Goal: Task Accomplishment & Management: Manage account settings

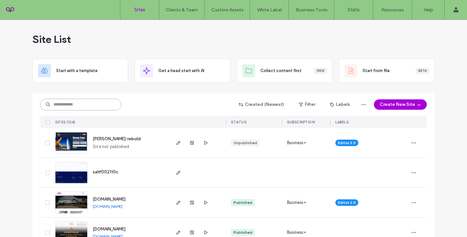
click at [70, 108] on input at bounding box center [80, 105] width 81 height 12
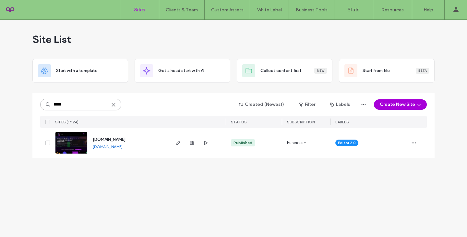
type input "*****"
click at [104, 138] on span "www.readysetskatear.com" at bounding box center [109, 139] width 33 height 5
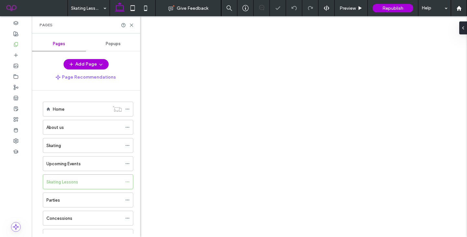
scroll to position [56, 0]
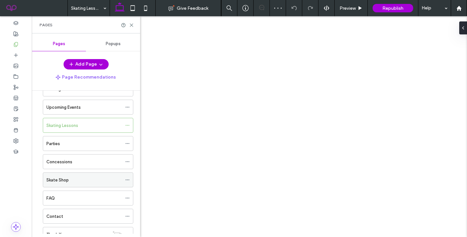
click at [57, 180] on label "Skate Shop" at bounding box center [57, 179] width 22 height 11
click at [132, 25] on icon at bounding box center [131, 25] width 5 height 5
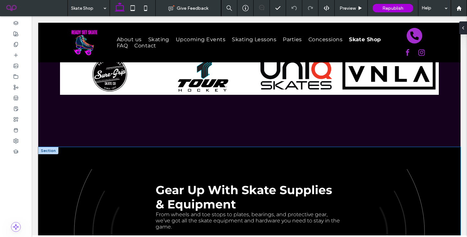
scroll to position [288, 0]
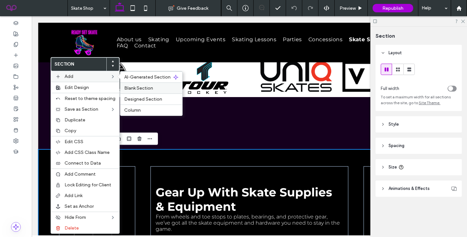
click at [140, 89] on span "Blank Section" at bounding box center [138, 88] width 29 height 6
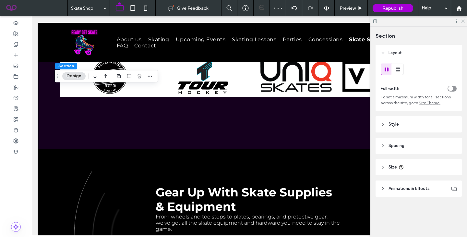
scroll to position [525, 0]
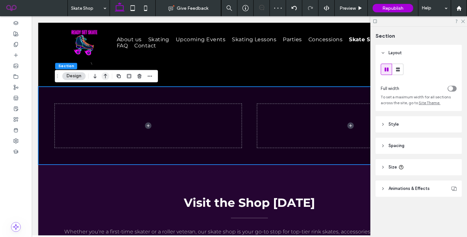
click at [107, 76] on icon "button" at bounding box center [106, 76] width 8 height 12
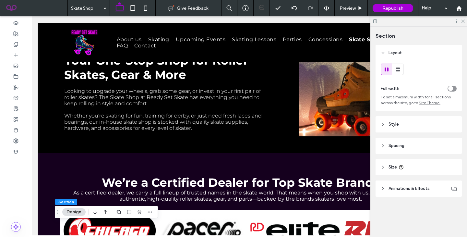
scroll to position [78, 0]
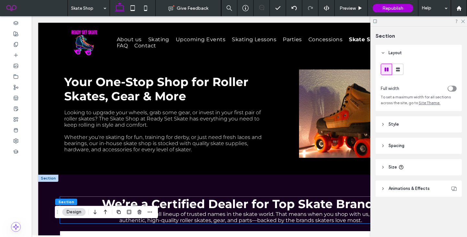
click at [187, 214] on span "As a certified dealer, we carry a full lineup of trusted names in the skate wor…" at bounding box center [240, 217] width 335 height 12
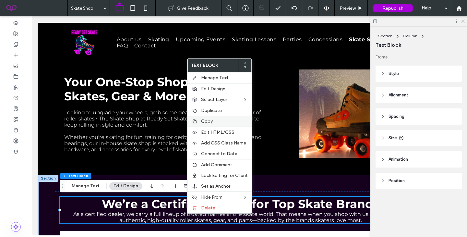
click at [208, 123] on span "Copy" at bounding box center [207, 121] width 12 height 6
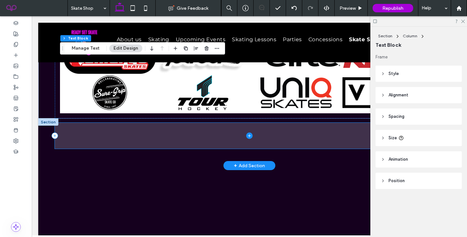
scroll to position [275, 0]
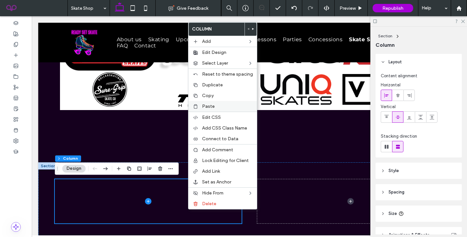
click at [204, 105] on span "Paste" at bounding box center [208, 107] width 13 height 6
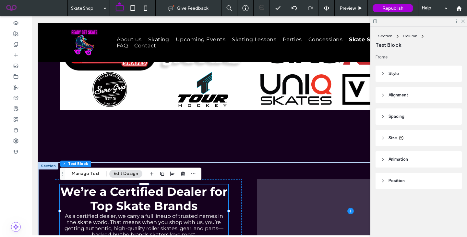
click at [269, 217] on span at bounding box center [350, 211] width 187 height 64
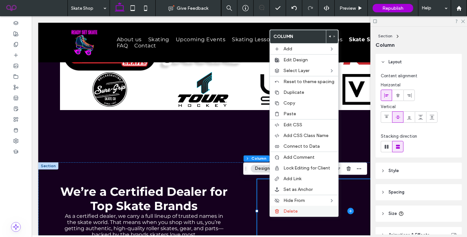
click at [275, 212] on icon at bounding box center [277, 211] width 5 height 5
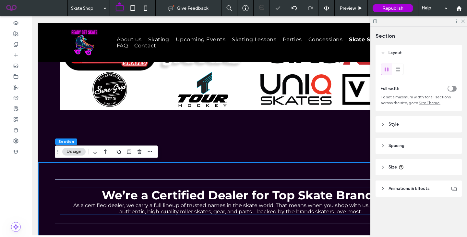
click at [213, 206] on span "As a certified dealer, we carry a full lineup of trusted names in the skate wor…" at bounding box center [240, 208] width 335 height 12
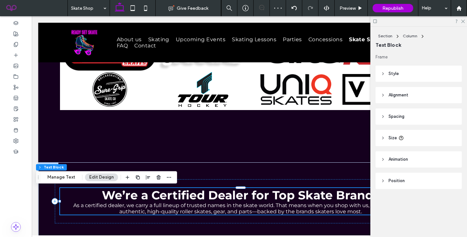
scroll to position [0, 37]
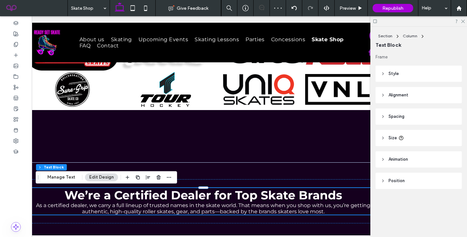
click at [156, 195] on strong "We’re a Certified Dealer for Top Skate Brands" at bounding box center [204, 195] width 278 height 14
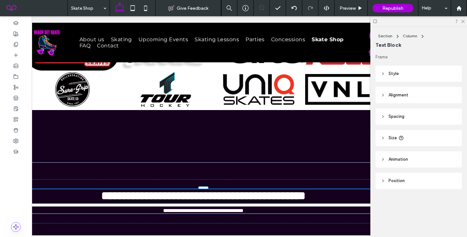
type input "**********"
type input "**"
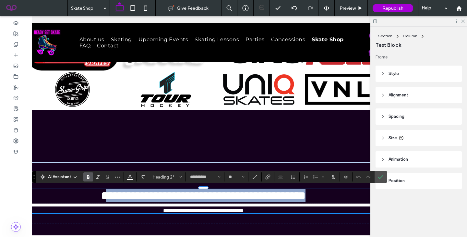
drag, startPoint x: 78, startPoint y: 197, endPoint x: 377, endPoint y: 193, distance: 298.7
click at [377, 193] on h2 "**********" at bounding box center [204, 195] width 362 height 13
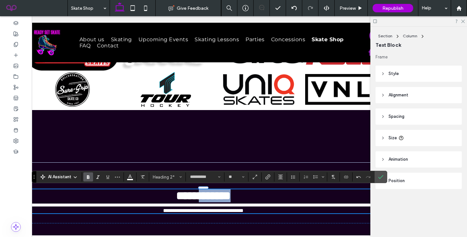
drag, startPoint x: 254, startPoint y: 191, endPoint x: 203, endPoint y: 195, distance: 51.2
click at [203, 195] on h2 "**********" at bounding box center [204, 195] width 362 height 13
click at [249, 199] on h2 "**********" at bounding box center [204, 195] width 362 height 13
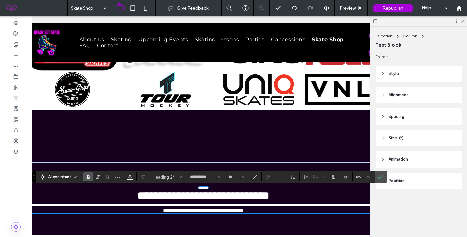
click at [252, 207] on span "**********" at bounding box center [204, 208] width 361 height 10
type input "**"
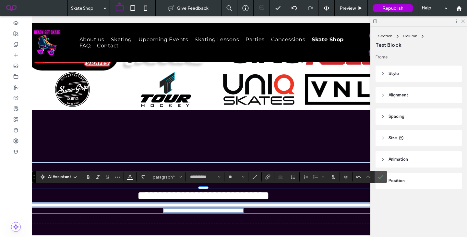
scroll to position [278, 0]
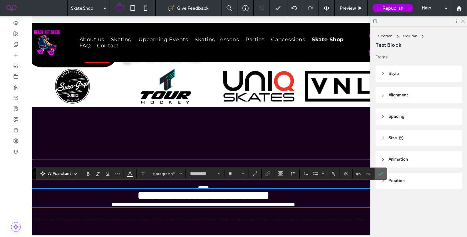
drag, startPoint x: 377, startPoint y: 173, endPoint x: 140, endPoint y: 74, distance: 256.4
click at [377, 173] on label "Confirm" at bounding box center [381, 174] width 10 height 12
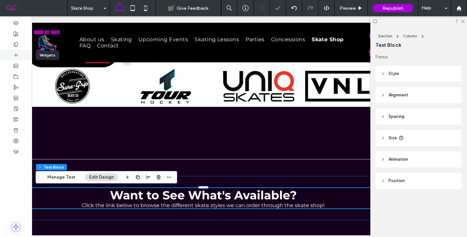
click at [8, 58] on div at bounding box center [16, 55] width 32 height 11
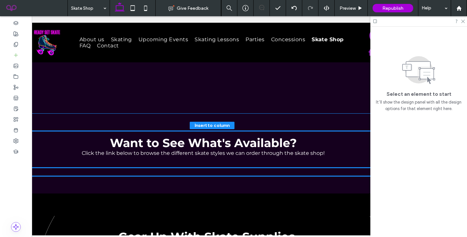
scroll to position [327, 0]
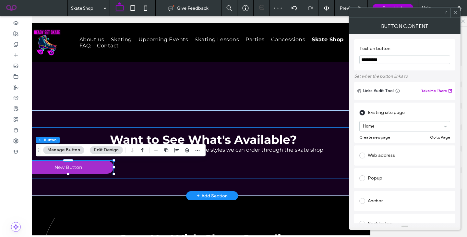
type input "**"
click at [221, 162] on div "Want to See What's Available? Click the link below to browse the different skat…" at bounding box center [213, 153] width 390 height 52
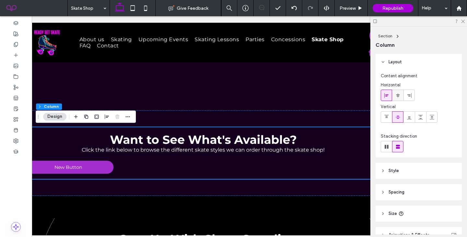
click at [399, 92] on span at bounding box center [398, 95] width 5 height 11
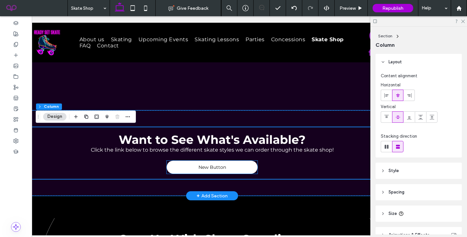
click at [213, 164] on link "New Button" at bounding box center [212, 167] width 91 height 13
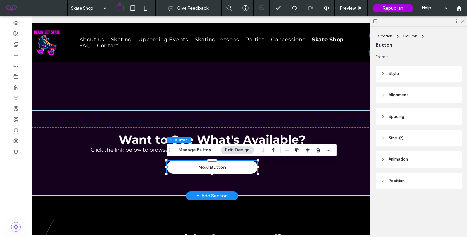
type input "**"
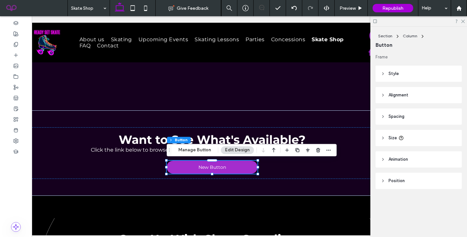
click at [194, 146] on div "Section Column Button Manage Button Edit Design" at bounding box center [252, 150] width 170 height 12
click at [195, 151] on button "Manage Button" at bounding box center [194, 150] width 41 height 8
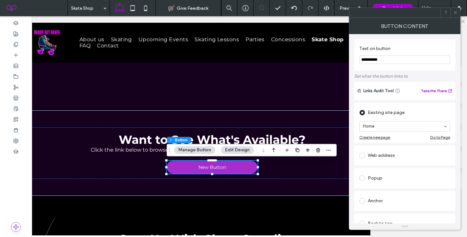
click at [387, 163] on div "Web address" at bounding box center [405, 155] width 101 height 20
click at [388, 160] on div "Web address" at bounding box center [405, 155] width 91 height 10
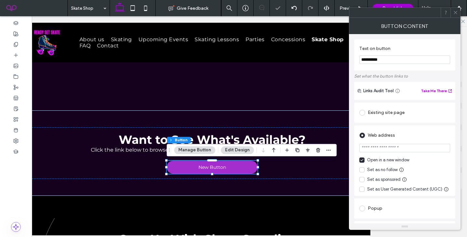
click at [391, 149] on input "url" at bounding box center [405, 148] width 91 height 8
paste input "**********"
type input "**********"
click at [451, 151] on div "**********" at bounding box center [405, 160] width 101 height 70
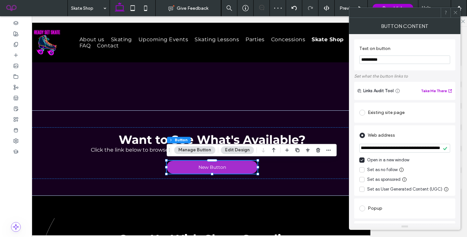
scroll to position [0, 0]
click at [390, 61] on input "**********" at bounding box center [405, 60] width 91 height 8
type input "**********"
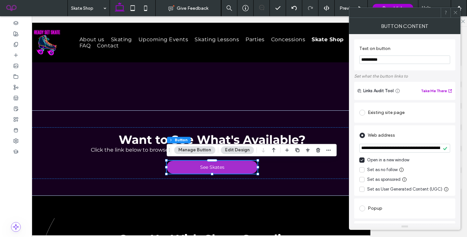
click at [438, 72] on label "Set what the button links to" at bounding box center [405, 75] width 101 height 11
click at [455, 10] on div at bounding box center [405, 12] width 112 height 10
click at [455, 10] on icon at bounding box center [456, 12] width 5 height 5
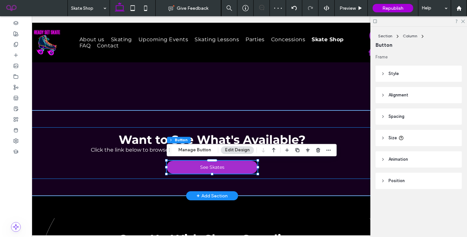
click at [332, 165] on div "Want to See What's Available? Click the link below to browse the different skat…" at bounding box center [213, 153] width 390 height 52
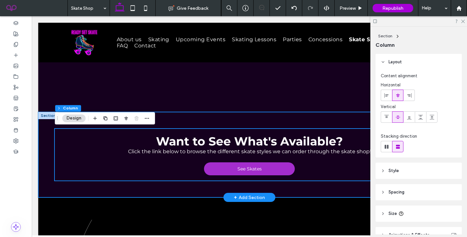
click at [47, 117] on div at bounding box center [48, 115] width 20 height 7
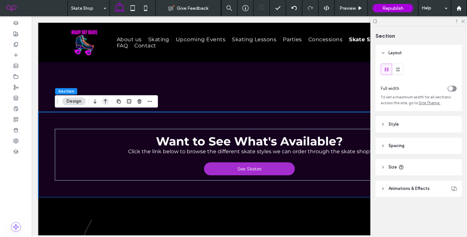
click at [106, 101] on icon "button" at bounding box center [106, 101] width 8 height 12
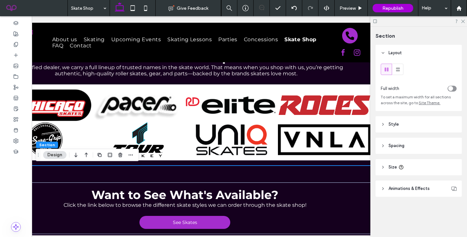
scroll to position [0, 64]
click at [350, 179] on div "Want to See What's Available? Click the link below to browse the different skat…" at bounding box center [186, 208] width 390 height 85
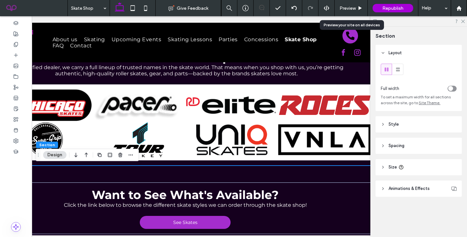
click at [353, 14] on div "Preview" at bounding box center [351, 8] width 33 height 16
click at [350, 12] on div "Preview" at bounding box center [351, 8] width 33 height 16
click at [349, 4] on div "Preview" at bounding box center [351, 8] width 33 height 16
click at [351, 9] on span "Preview" at bounding box center [348, 9] width 16 height 6
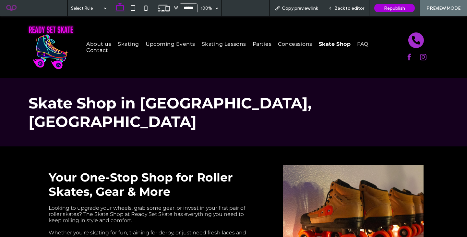
click at [355, 8] on span "Back to editor" at bounding box center [350, 9] width 30 height 6
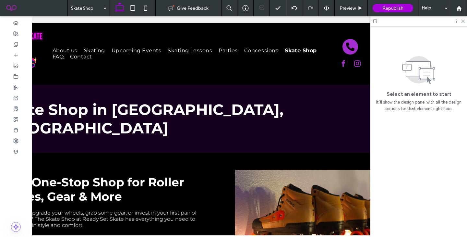
click at [142, 7] on icon at bounding box center [145, 8] width 13 height 13
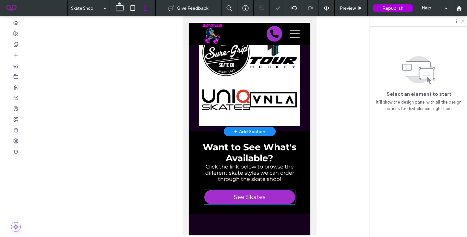
scroll to position [461, 0]
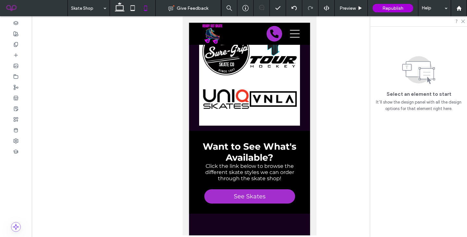
click at [119, 7] on icon at bounding box center [119, 8] width 13 height 13
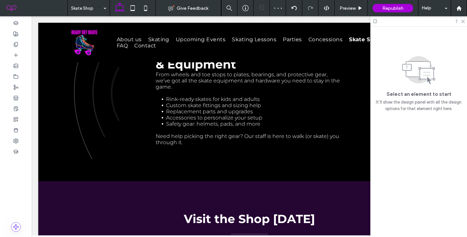
scroll to position [260, 0]
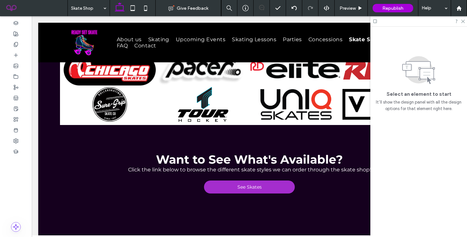
click at [150, 8] on icon at bounding box center [145, 8] width 13 height 13
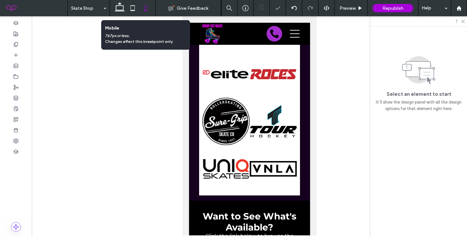
scroll to position [390, 0]
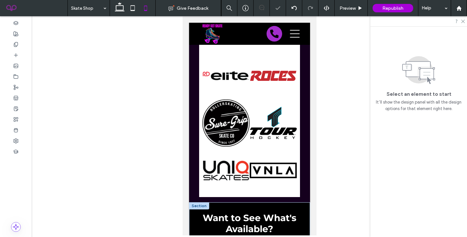
click at [197, 202] on div at bounding box center [199, 205] width 20 height 7
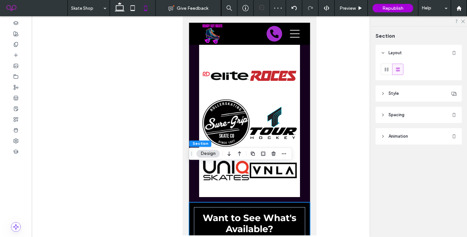
click at [407, 89] on header "Style" at bounding box center [419, 93] width 86 height 16
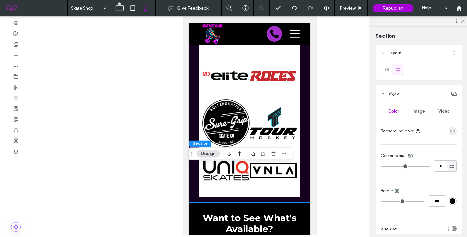
click at [449, 134] on div at bounding box center [453, 131] width 8 height 8
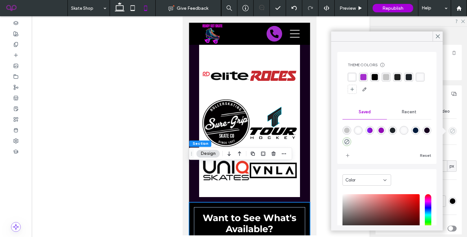
click at [450, 133] on icon "empty color" at bounding box center [453, 131] width 6 height 6
click at [426, 130] on div "rgba(21,0,30,1)" at bounding box center [428, 131] width 6 height 6
type input "*******"
type input "***"
type input "****"
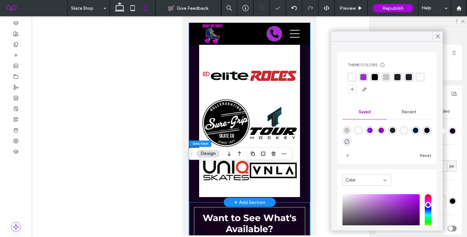
drag, startPoint x: 306, startPoint y: 138, endPoint x: 508, endPoint y: 151, distance: 203.0
click at [306, 138] on div "We’re a Certified Dealer for Top Skate Brands As a certified dealer, we carry a…" at bounding box center [249, 54] width 121 height 295
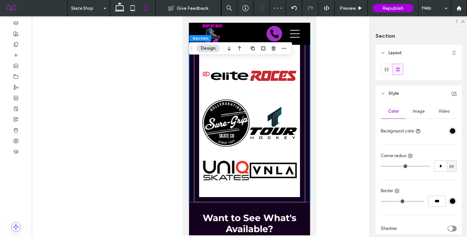
click at [120, 11] on icon at bounding box center [119, 8] width 13 height 13
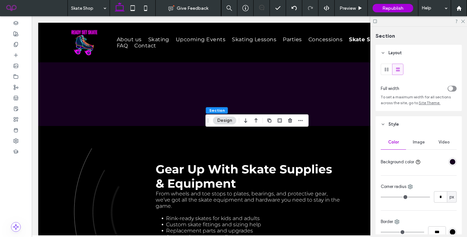
scroll to position [0, 0]
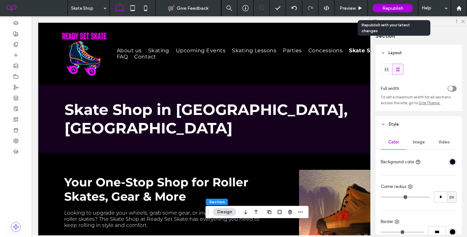
click at [393, 6] on span "Republish" at bounding box center [393, 9] width 21 height 6
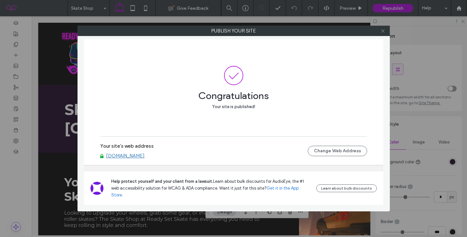
click at [383, 32] on icon at bounding box center [383, 31] width 5 height 5
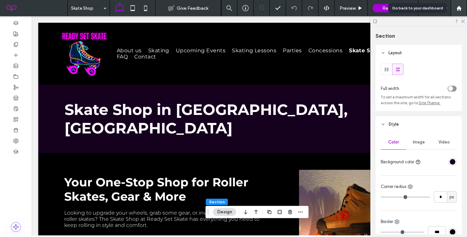
click at [458, 12] on div at bounding box center [459, 8] width 16 height 16
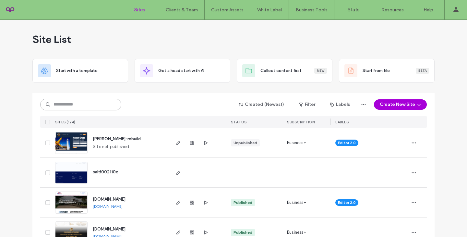
click at [64, 105] on input at bounding box center [80, 105] width 81 height 12
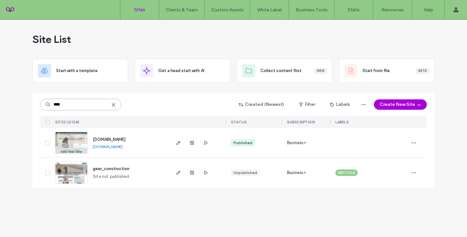
type input "****"
click at [115, 141] on span "[DOMAIN_NAME]" at bounding box center [109, 139] width 33 height 5
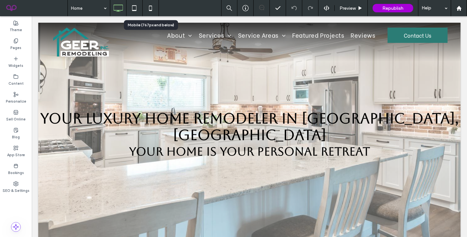
click at [149, 12] on icon at bounding box center [150, 8] width 13 height 13
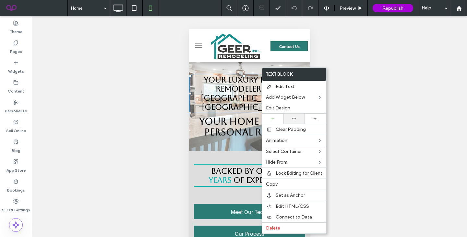
click at [294, 118] on use at bounding box center [294, 118] width 4 height 3
click at [228, 116] on strong "Your Home Is Your Personal Retreat" at bounding box center [249, 127] width 101 height 22
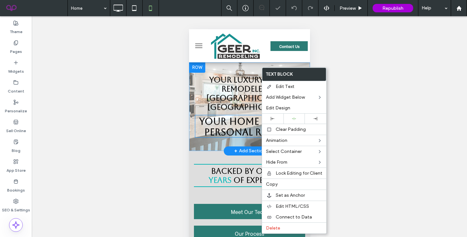
click at [227, 116] on strong "Your Home Is Your Personal Retreat" at bounding box center [249, 127] width 101 height 22
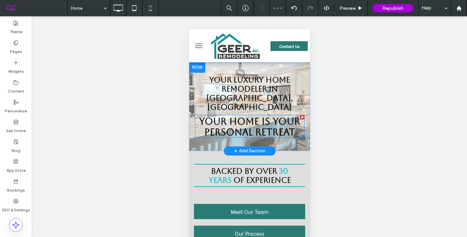
click at [227, 116] on strong "Your Home Is Your Personal Retreat" at bounding box center [249, 127] width 101 height 22
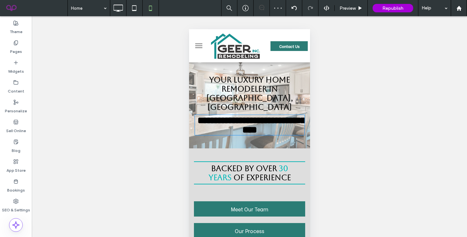
type input "*******"
type input "**"
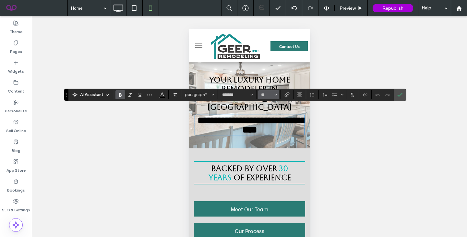
scroll to position [0, 0]
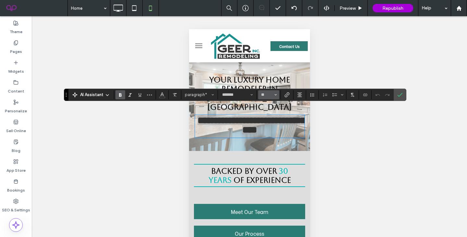
click at [277, 93] on icon "Size" at bounding box center [276, 94] width 3 height 3
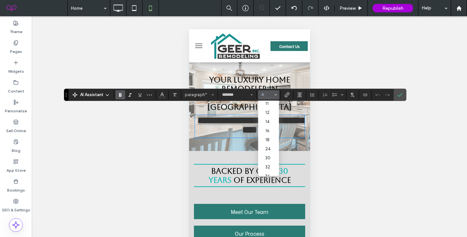
scroll to position [26, 0]
click at [268, 141] on label "18" at bounding box center [268, 142] width 21 height 9
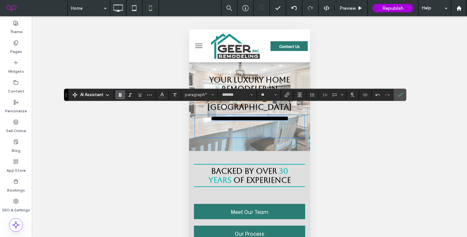
type input "**"
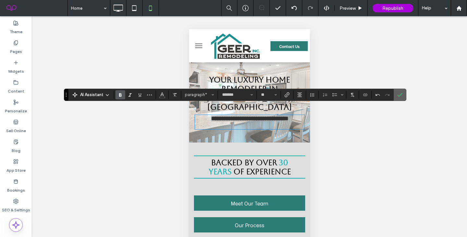
click at [395, 94] on section at bounding box center [400, 95] width 12 height 12
click at [401, 96] on icon "Confirm" at bounding box center [400, 94] width 5 height 5
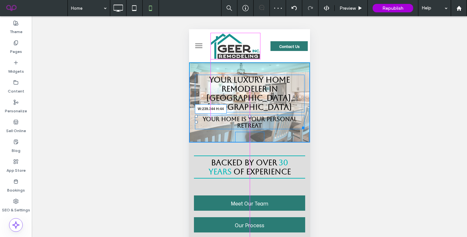
drag, startPoint x: 302, startPoint y: 119, endPoint x: 286, endPoint y: 119, distance: 15.9
click at [300, 124] on div at bounding box center [302, 126] width 5 height 5
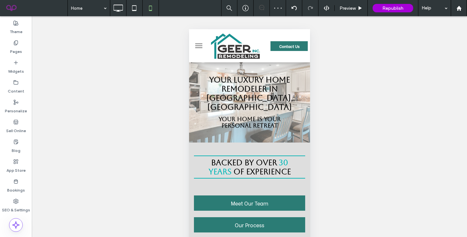
click at [351, 127] on div "Unhide? Yes" at bounding box center [250, 134] width 436 height 237
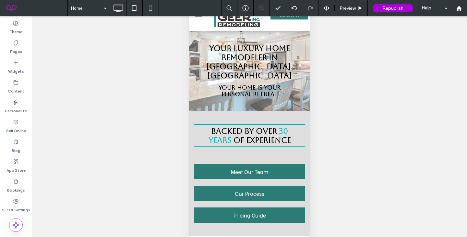
scroll to position [30, 0]
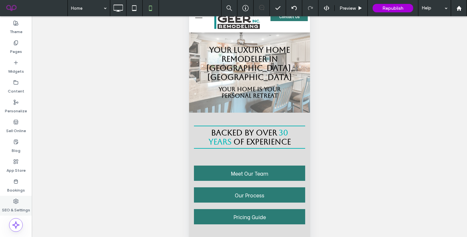
click at [15, 203] on use at bounding box center [16, 201] width 5 height 5
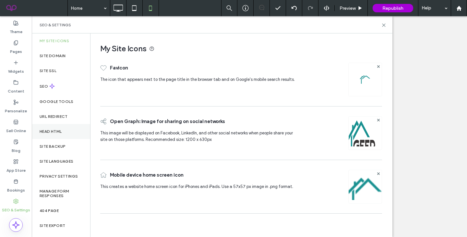
click at [62, 132] on label "Head HTML" at bounding box center [51, 131] width 22 height 5
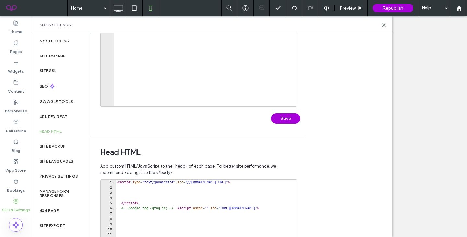
scroll to position [208, 0]
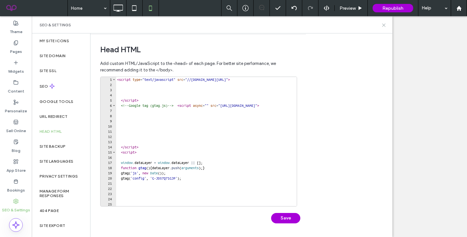
click at [384, 26] on icon at bounding box center [384, 25] width 5 height 5
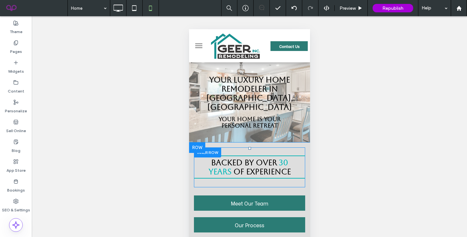
scroll to position [1, 0]
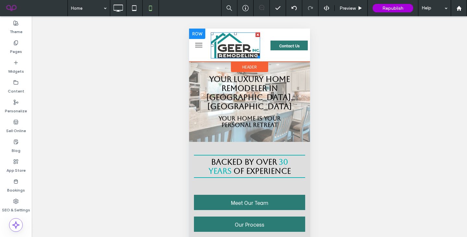
click at [237, 54] on img at bounding box center [235, 45] width 49 height 26
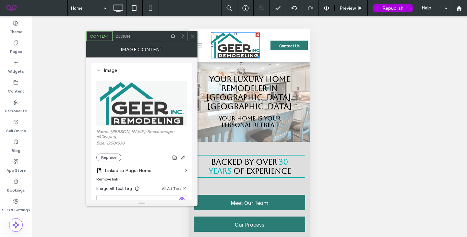
drag, startPoint x: 194, startPoint y: 33, endPoint x: 70, endPoint y: 26, distance: 123.6
click at [194, 33] on span at bounding box center [192, 36] width 5 height 10
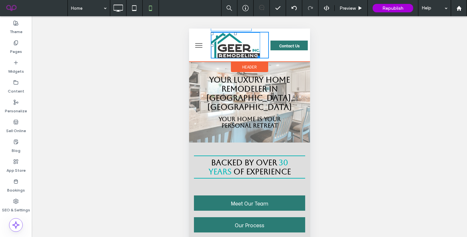
click at [259, 56] on div at bounding box center [257, 56] width 5 height 5
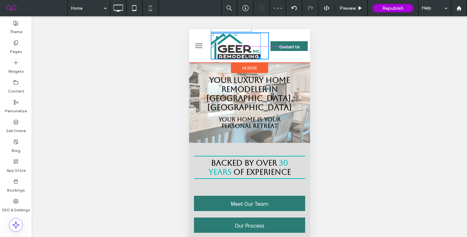
drag, startPoint x: 259, startPoint y: 58, endPoint x: 267, endPoint y: 59, distance: 7.2
click at [267, 59] on div "W:157.688 H:82.7656" at bounding box center [240, 45] width 58 height 27
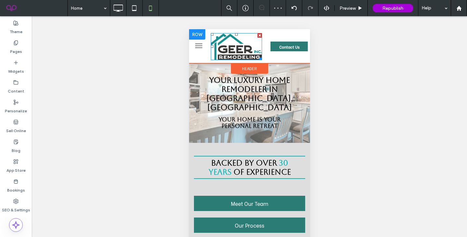
click at [249, 53] on img at bounding box center [236, 46] width 51 height 27
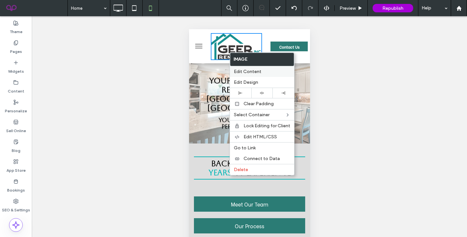
click at [238, 71] on span "Edit Content" at bounding box center [248, 72] width 28 height 6
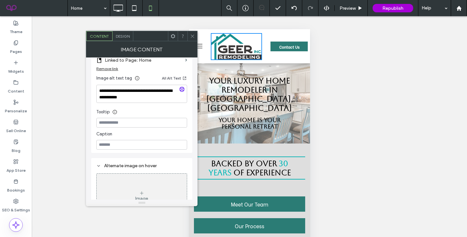
scroll to position [111, 0]
click at [120, 34] on span "Design" at bounding box center [123, 36] width 14 height 5
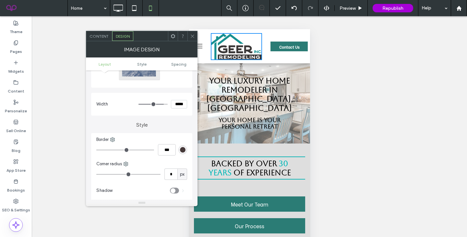
scroll to position [55, 0]
click at [191, 32] on span at bounding box center [192, 36] width 5 height 10
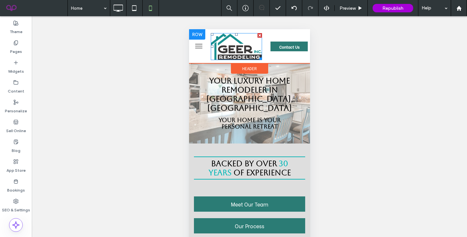
click at [233, 45] on img at bounding box center [236, 46] width 51 height 27
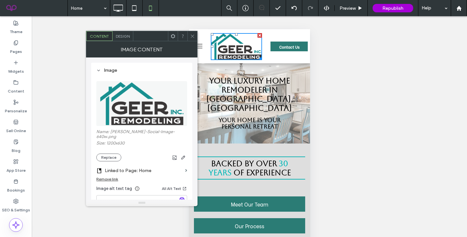
click at [125, 118] on img at bounding box center [142, 103] width 85 height 45
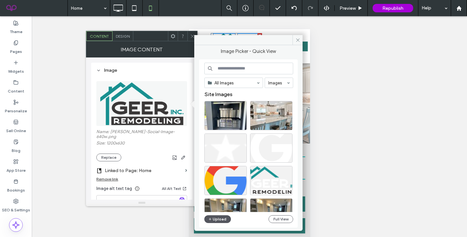
click at [212, 219] on icon "button" at bounding box center [210, 219] width 4 height 5
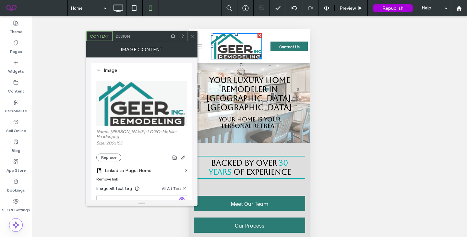
click at [189, 35] on div at bounding box center [193, 36] width 10 height 10
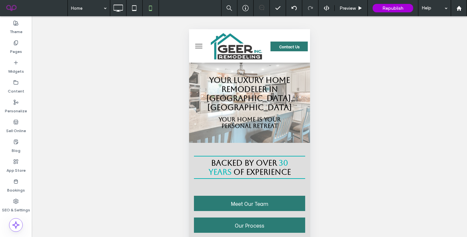
click at [194, 46] on button "menu" at bounding box center [198, 46] width 13 height 13
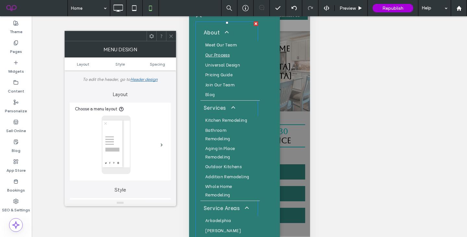
scroll to position [0, 0]
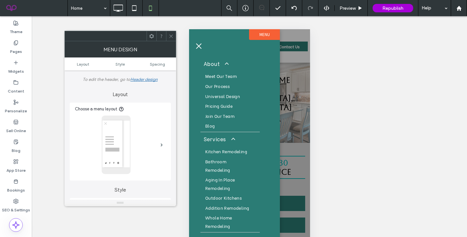
click at [196, 44] on span "menu" at bounding box center [199, 46] width 6 height 6
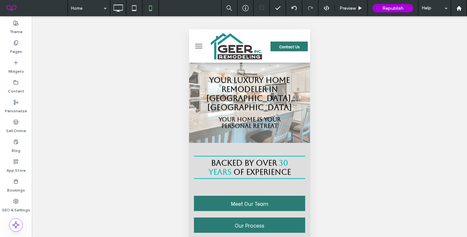
click at [199, 46] on span "menu" at bounding box center [198, 46] width 7 height 1
click at [197, 47] on button "menu" at bounding box center [198, 46] width 13 height 13
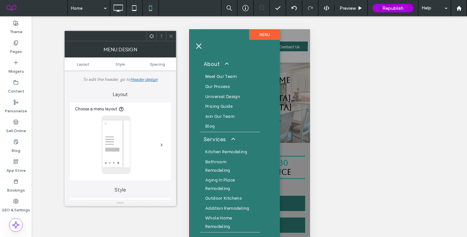
click at [202, 46] on span "menu" at bounding box center [198, 46] width 7 height 1
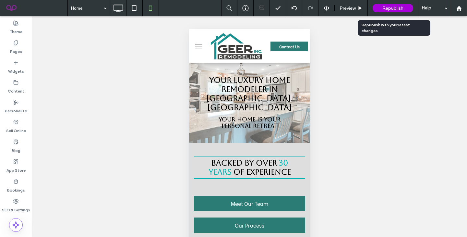
click at [389, 13] on div "Republish" at bounding box center [393, 8] width 41 height 16
click at [388, 9] on span "Republish" at bounding box center [393, 9] width 21 height 6
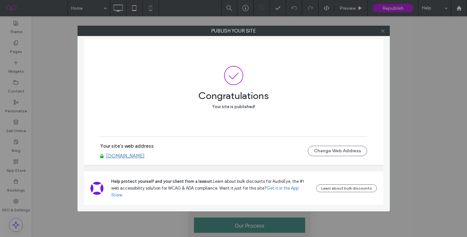
click at [384, 33] on icon at bounding box center [383, 31] width 5 height 5
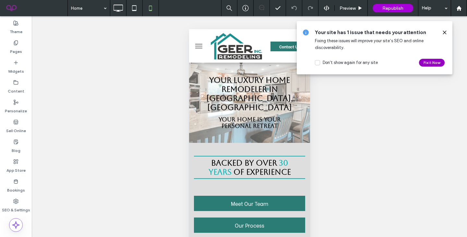
click at [419, 62] on button "Fix it Now" at bounding box center [432, 63] width 26 height 8
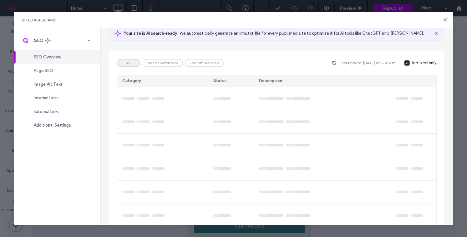
scroll to position [46, 0]
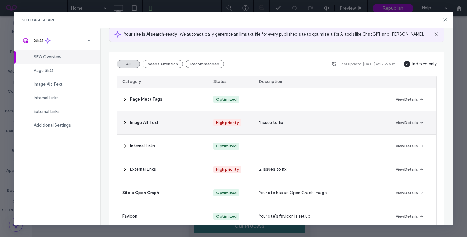
click at [278, 128] on div "1 issue to fix" at bounding box center [322, 122] width 137 height 23
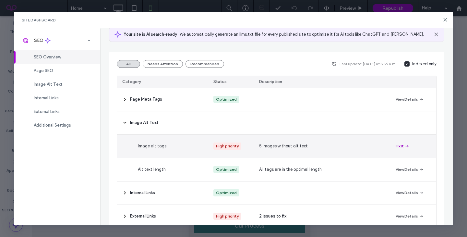
click at [400, 143] on button "Fix It" at bounding box center [403, 146] width 14 height 8
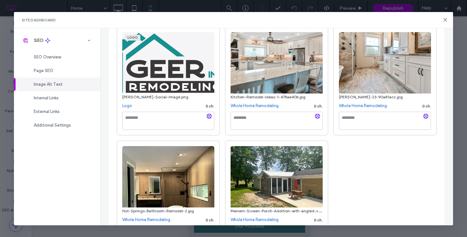
scroll to position [99, 0]
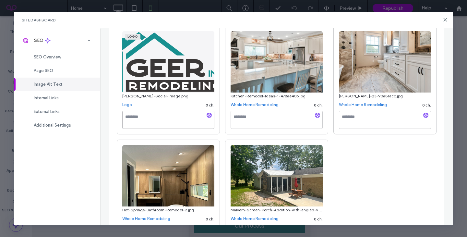
click at [163, 117] on textarea at bounding box center [168, 120] width 92 height 18
type textarea "**********"
click at [334, 181] on div "**********" at bounding box center [277, 137] width 320 height 223
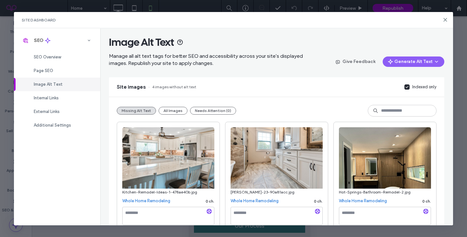
scroll to position [0, 0]
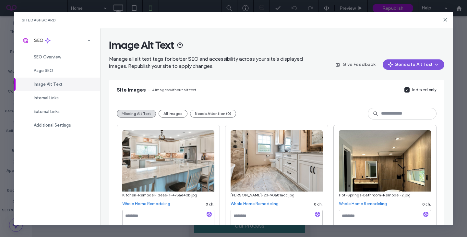
click at [421, 59] on button "Generate Alt Text" at bounding box center [414, 64] width 62 height 10
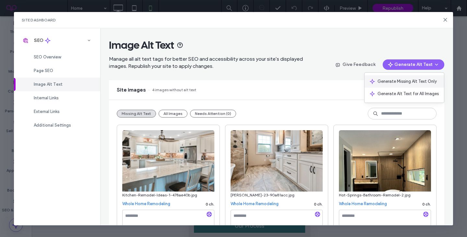
click at [402, 80] on span "Generate Missing Alt Text Only" at bounding box center [407, 81] width 59 height 6
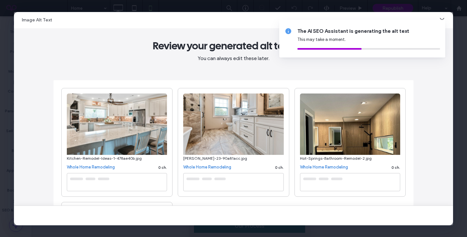
type textarea "**********"
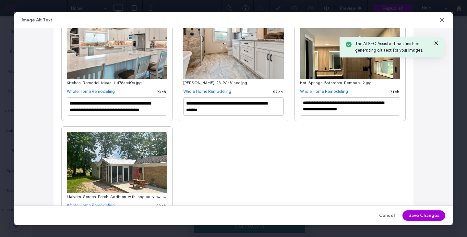
scroll to position [105, 0]
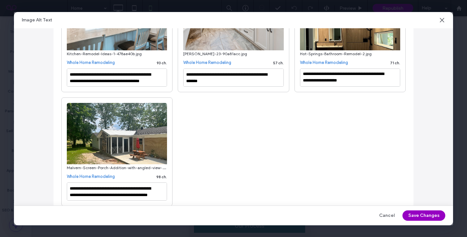
click at [411, 211] on button "Save Changes" at bounding box center [424, 215] width 43 height 10
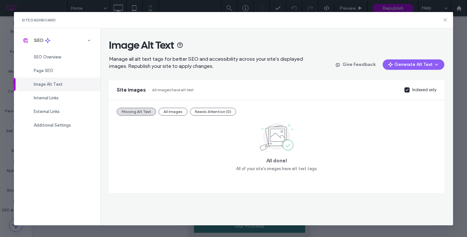
click at [447, 19] on icon at bounding box center [445, 19] width 5 height 5
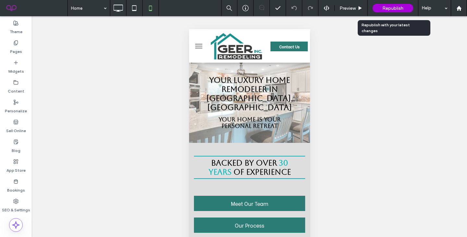
click at [400, 8] on span "Republish" at bounding box center [393, 9] width 21 height 6
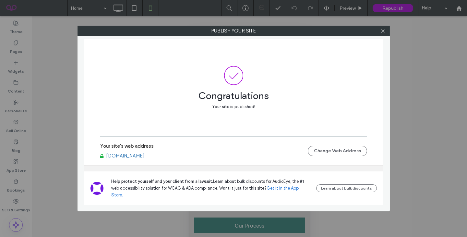
click at [386, 30] on div at bounding box center [384, 31] width 10 height 10
click at [385, 31] on icon at bounding box center [383, 31] width 5 height 5
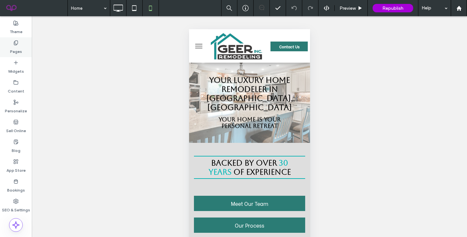
click at [1, 47] on div "Pages" at bounding box center [16, 47] width 32 height 20
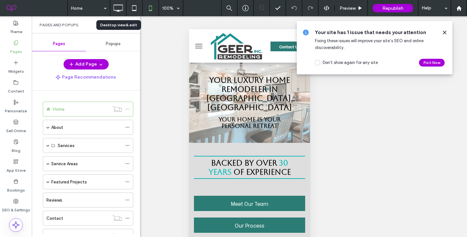
click at [446, 34] on icon at bounding box center [444, 32] width 5 height 5
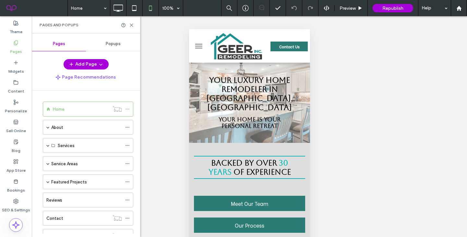
click at [446, 33] on div "Unhide? Yes" at bounding box center [250, 134] width 436 height 237
click at [133, 28] on div "Pages and Popups" at bounding box center [86, 24] width 108 height 17
click at [132, 25] on use at bounding box center [131, 25] width 3 height 3
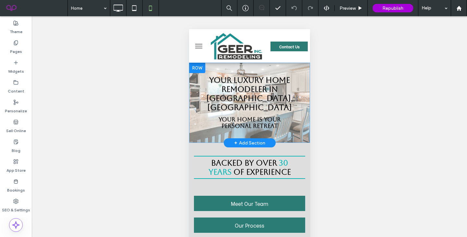
click at [195, 68] on div at bounding box center [197, 68] width 16 height 10
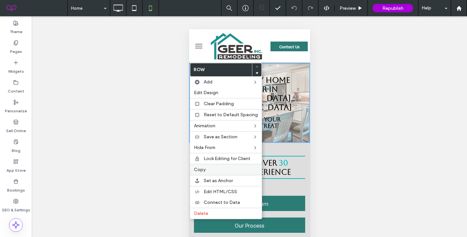
click at [206, 172] on label "Copy" at bounding box center [226, 170] width 64 height 6
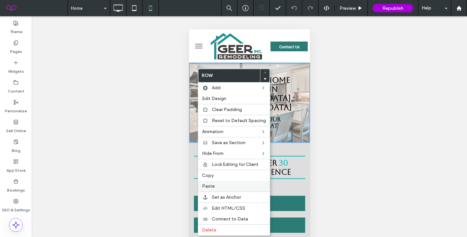
click at [217, 186] on label "Paste" at bounding box center [234, 186] width 64 height 6
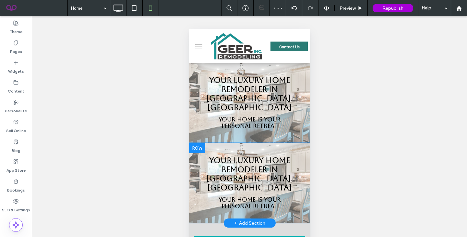
click at [196, 143] on div at bounding box center [197, 148] width 16 height 10
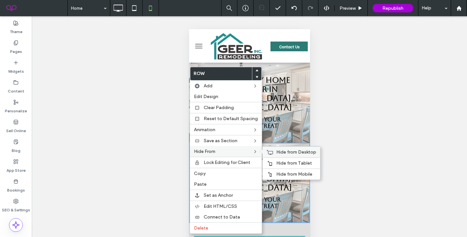
click at [283, 154] on span "Hide from Desktop" at bounding box center [297, 152] width 40 height 6
click at [285, 129] on div "Your Luxury Home Remodeler in Hot Springs, AR Your Home Is Your Personal Retrea…" at bounding box center [249, 103] width 121 height 80
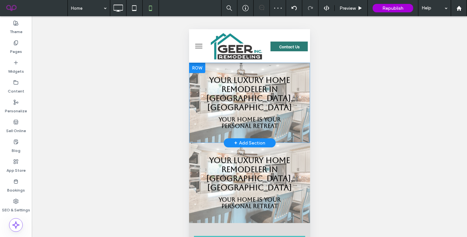
click at [200, 69] on div at bounding box center [197, 68] width 16 height 10
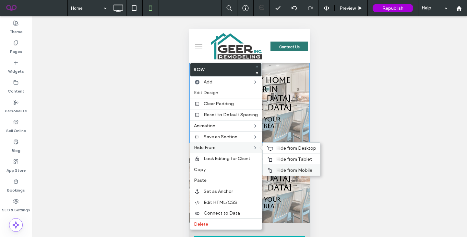
click at [291, 169] on span "Hide from Mobile" at bounding box center [295, 171] width 36 height 6
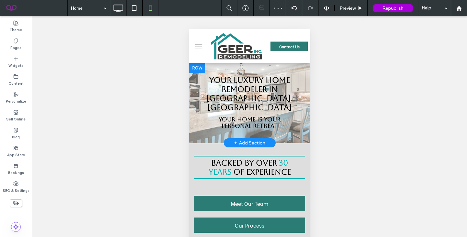
click at [195, 67] on div at bounding box center [197, 68] width 16 height 10
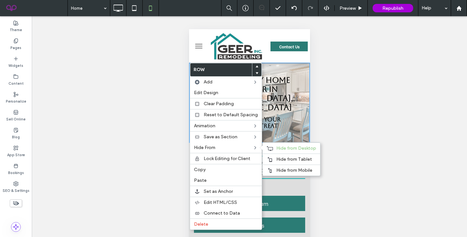
click at [283, 157] on span "Hide from Tablet" at bounding box center [295, 159] width 36 height 6
click at [320, 82] on div "Unhide? Yes Unhide? Yes" at bounding box center [250, 134] width 436 height 237
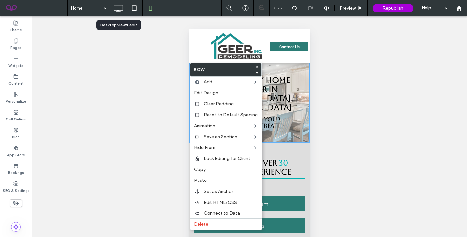
click at [119, 10] on use at bounding box center [118, 8] width 9 height 7
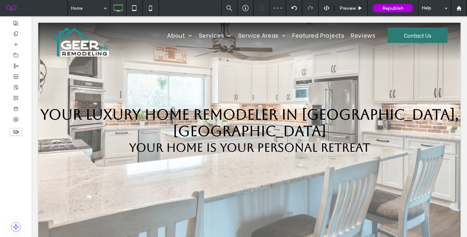
scroll to position [0, 0]
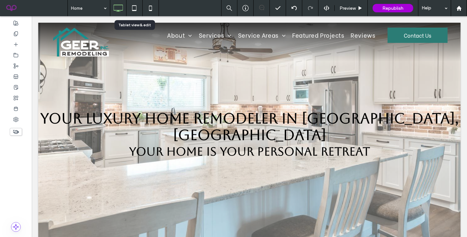
click at [134, 8] on icon at bounding box center [134, 8] width 13 height 13
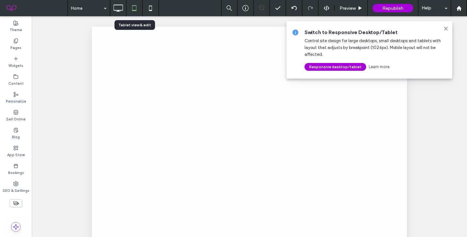
click at [446, 28] on div at bounding box center [233, 118] width 467 height 237
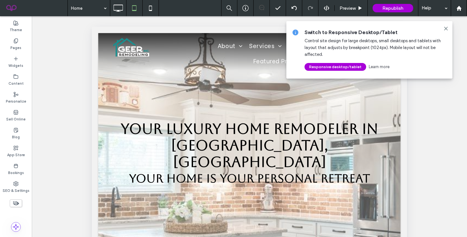
click at [446, 28] on icon at bounding box center [446, 28] width 5 height 5
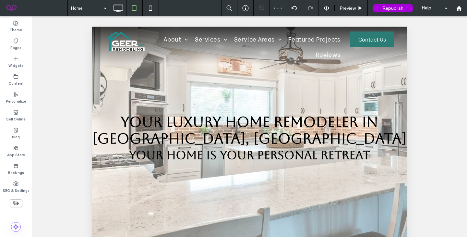
click at [149, 7] on use at bounding box center [150, 8] width 3 height 5
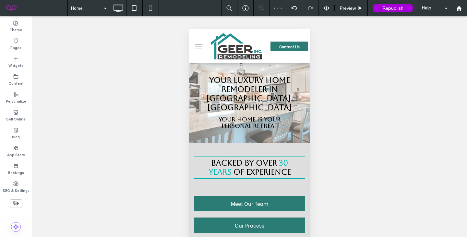
click at [194, 125] on div "Your Luxury Home Remodeler in Hot Springs, AR Your Home Is Your Personal Retrea…" at bounding box center [249, 103] width 121 height 80
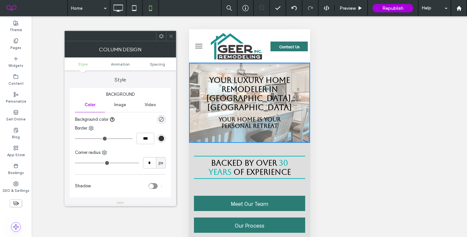
click at [117, 105] on span "Image" at bounding box center [120, 104] width 12 height 5
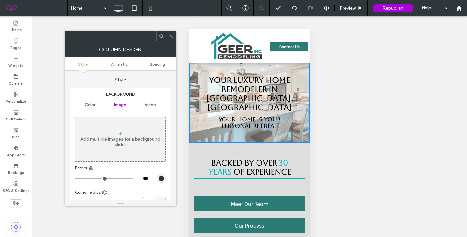
click at [167, 37] on div at bounding box center [171, 36] width 10 height 10
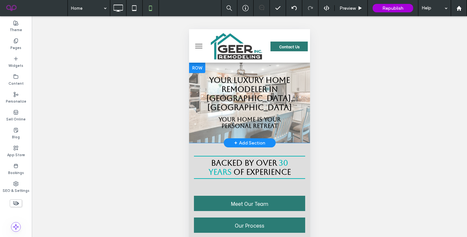
click at [196, 67] on div at bounding box center [197, 68] width 16 height 10
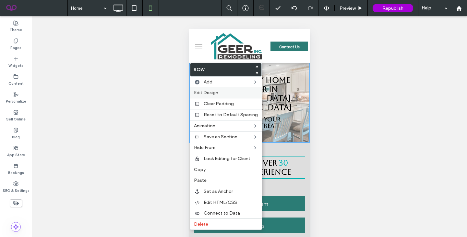
click at [213, 94] on span "Edit Design" at bounding box center [206, 93] width 24 height 6
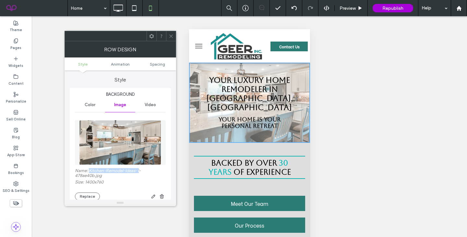
drag, startPoint x: 89, startPoint y: 171, endPoint x: 139, endPoint y: 172, distance: 49.7
click at [139, 172] on label "Name: Kitchen-Remodel-Ideas-1-478ae40b.jpg" at bounding box center [120, 173] width 91 height 11
copy label "Kitchen-Remodel-Ideas-1"
click at [169, 37] on icon at bounding box center [171, 36] width 5 height 5
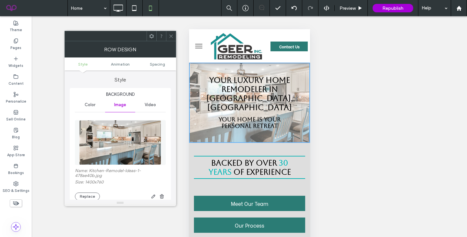
click at [173, 37] on icon at bounding box center [171, 36] width 5 height 5
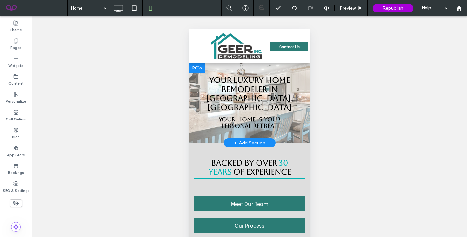
click at [197, 69] on div at bounding box center [197, 68] width 16 height 10
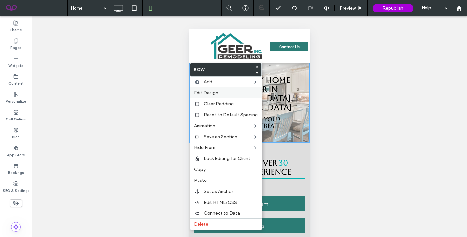
click at [205, 90] on span "Edit Design" at bounding box center [206, 93] width 24 height 6
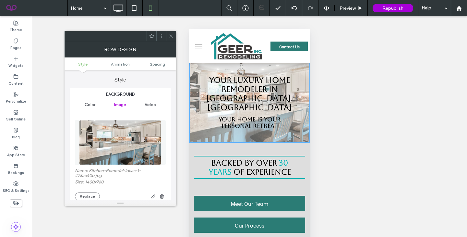
click at [115, 154] on img at bounding box center [120, 142] width 82 height 45
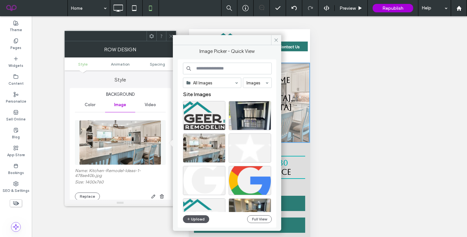
click at [196, 217] on button "Upload" at bounding box center [196, 219] width 27 height 8
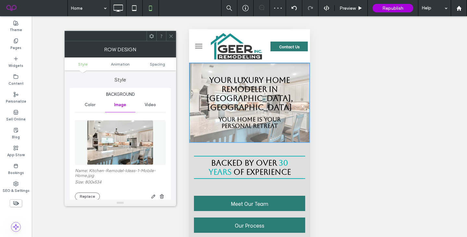
click at [170, 38] on icon at bounding box center [171, 36] width 5 height 5
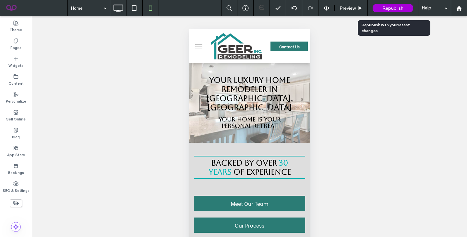
click at [385, 5] on div "Republish" at bounding box center [393, 8] width 41 height 8
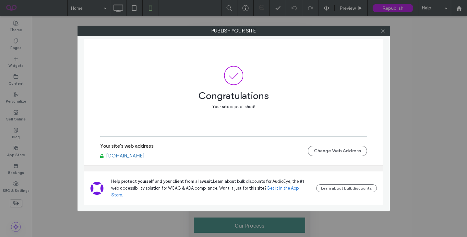
click at [382, 28] on span at bounding box center [383, 31] width 5 height 10
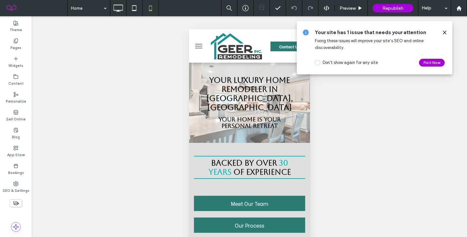
click at [445, 32] on use at bounding box center [444, 32] width 3 height 3
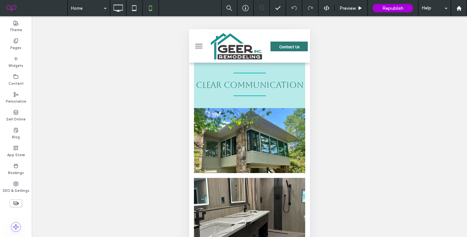
scroll to position [603, 0]
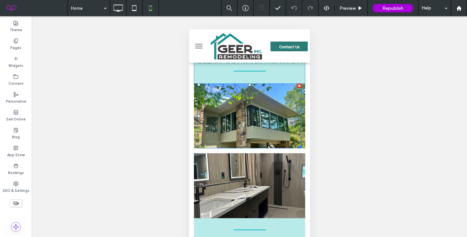
click at [265, 103] on div at bounding box center [249, 115] width 104 height 65
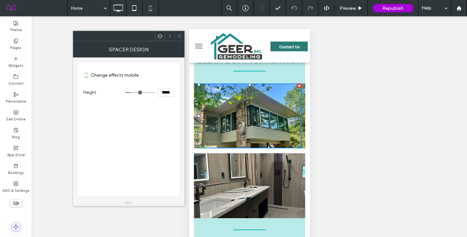
click at [182, 35] on icon at bounding box center [179, 36] width 5 height 5
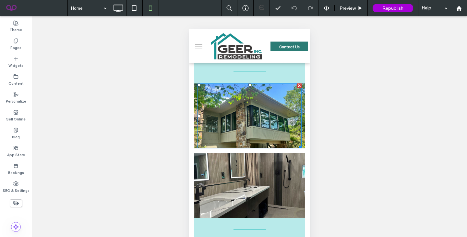
click at [195, 95] on div "Click To Paste" at bounding box center [249, 115] width 111 height 65
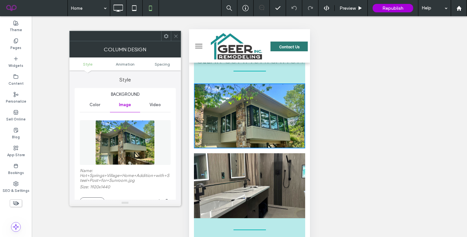
click at [173, 35] on div at bounding box center [176, 36] width 10 height 10
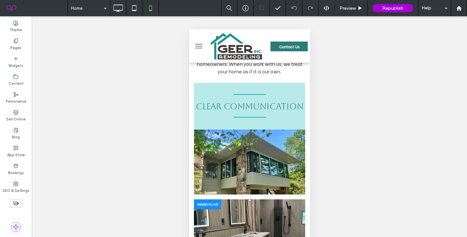
scroll to position [559, 0]
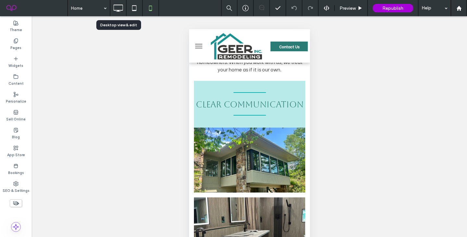
click at [118, 8] on icon at bounding box center [118, 8] width 13 height 13
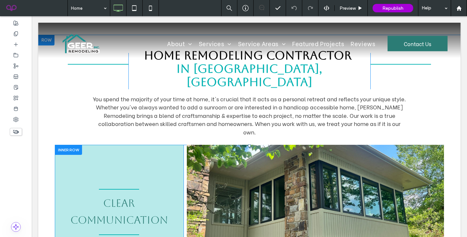
scroll to position [579, 0]
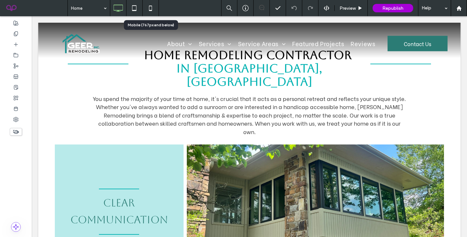
click at [149, 6] on use at bounding box center [150, 8] width 3 height 5
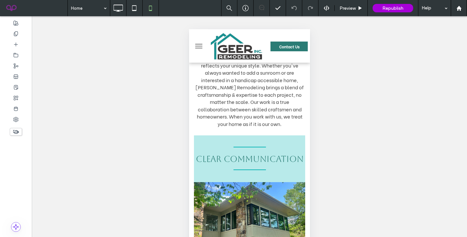
scroll to position [508, 0]
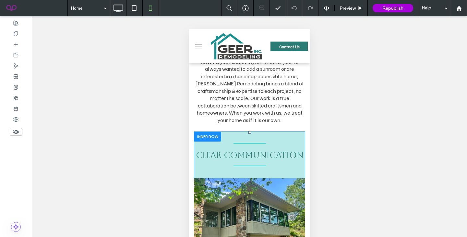
click at [200, 131] on div at bounding box center [207, 136] width 27 height 10
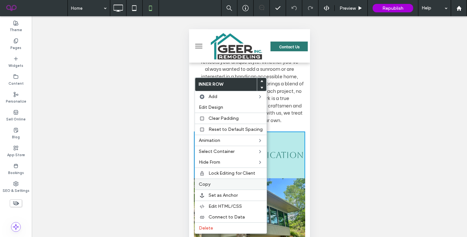
click at [209, 181] on div "Copy" at bounding box center [231, 184] width 72 height 11
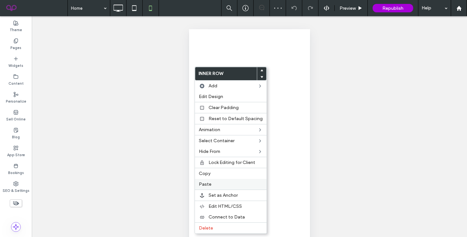
click at [214, 182] on label "Paste" at bounding box center [231, 184] width 64 height 6
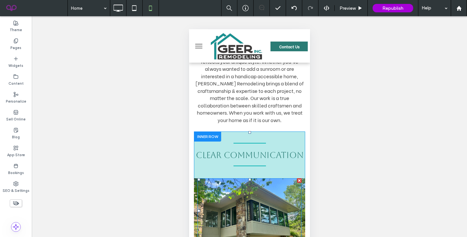
scroll to position [508, 0]
click at [209, 131] on div at bounding box center [207, 136] width 27 height 10
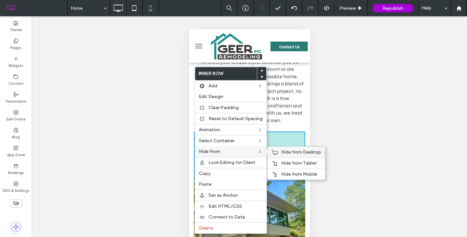
click at [289, 152] on span "Hide from Desktop" at bounding box center [301, 152] width 40 height 6
click at [299, 150] on font "CLEAR COMMUNICATION" at bounding box center [250, 155] width 108 height 10
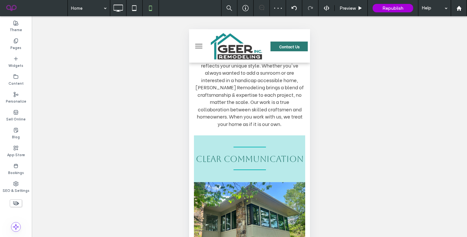
scroll to position [474, 0]
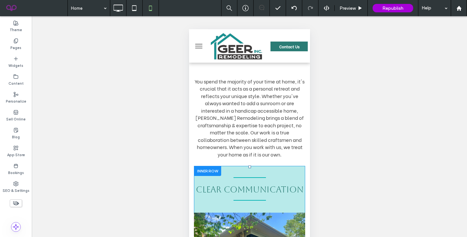
click at [202, 166] on div at bounding box center [207, 171] width 27 height 10
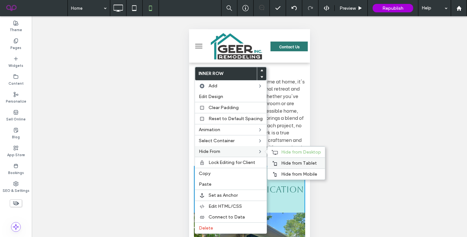
drag, startPoint x: 282, startPoint y: 162, endPoint x: 101, endPoint y: 107, distance: 189.9
click at [282, 162] on span "Hide from Tablet" at bounding box center [299, 163] width 36 height 6
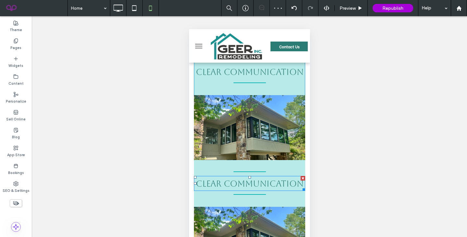
scroll to position [590, 0]
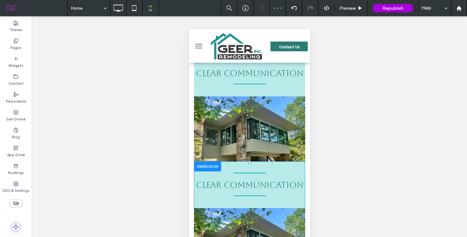
click at [205, 161] on div at bounding box center [207, 166] width 27 height 10
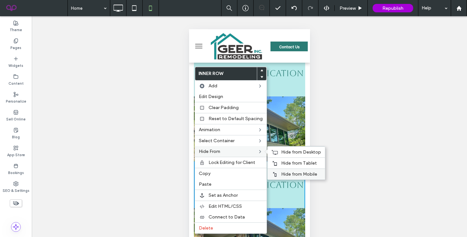
click at [293, 171] on div "Hide from Mobile" at bounding box center [296, 173] width 57 height 11
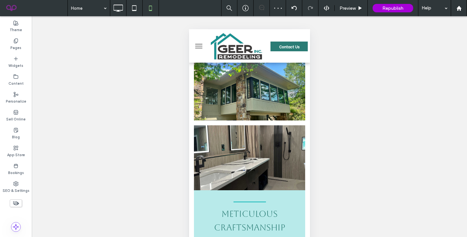
scroll to position [629, 0]
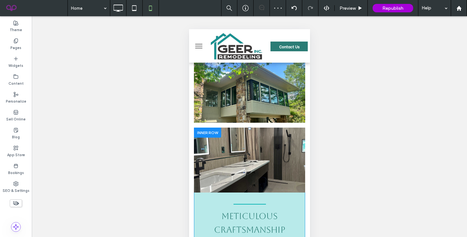
click at [203, 128] on div at bounding box center [207, 133] width 27 height 10
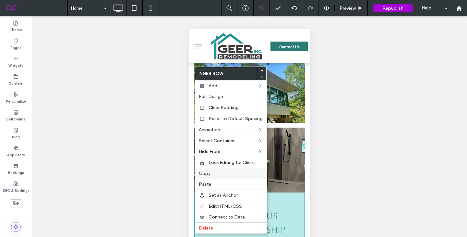
click at [209, 173] on span "Copy" at bounding box center [205, 174] width 12 height 6
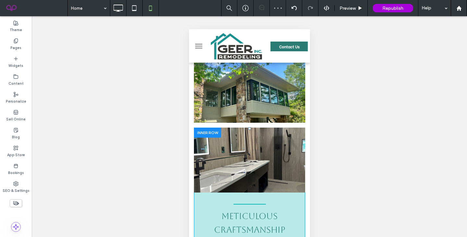
click at [206, 128] on div at bounding box center [207, 133] width 27 height 10
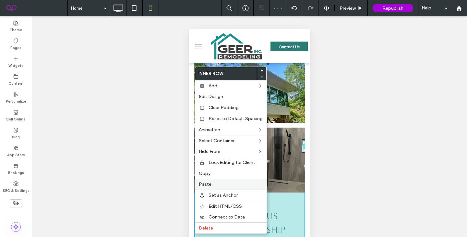
click at [208, 185] on span "Paste" at bounding box center [205, 184] width 13 height 6
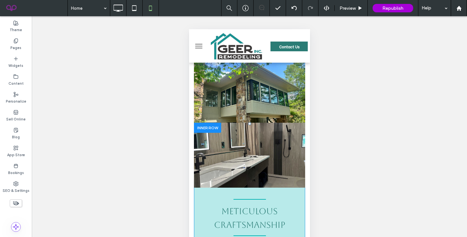
click at [203, 123] on div at bounding box center [207, 128] width 27 height 10
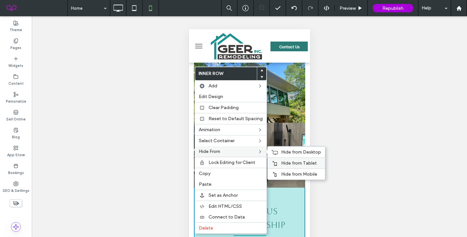
click at [299, 161] on span "Hide from Tablet" at bounding box center [299, 163] width 36 height 6
click at [296, 153] on span "Hide from Desktop" at bounding box center [301, 152] width 40 height 6
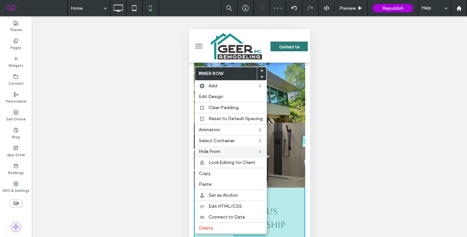
click at [280, 123] on div at bounding box center [250, 155] width 74 height 65
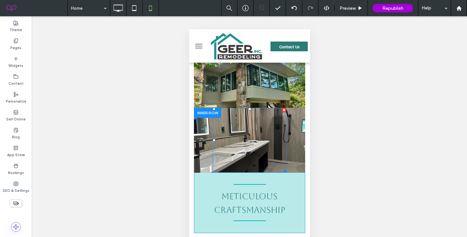
scroll to position [637, 0]
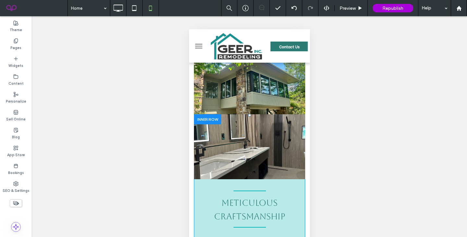
click at [203, 114] on div at bounding box center [207, 119] width 27 height 10
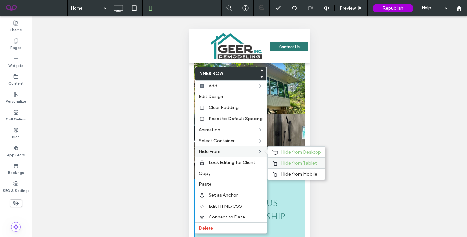
click at [292, 164] on span "Hide from Tablet" at bounding box center [299, 163] width 36 height 6
click at [291, 153] on span "Hide from Desktop" at bounding box center [301, 152] width 40 height 6
click at [286, 174] on span "Hide from Mobile" at bounding box center [299, 174] width 36 height 6
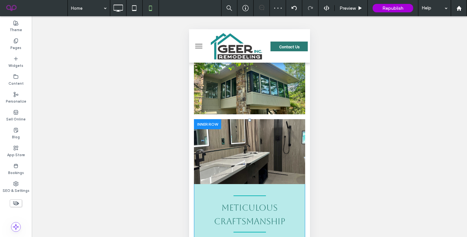
click at [202, 119] on div at bounding box center [207, 124] width 27 height 10
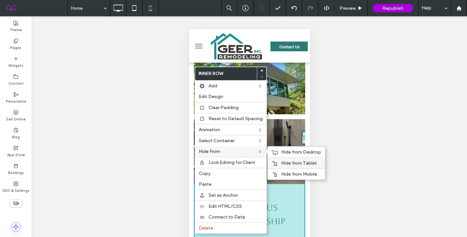
click at [302, 164] on span "Hide from Tablet" at bounding box center [299, 163] width 36 height 6
click at [300, 153] on span "Hide from Desktop" at bounding box center [301, 152] width 40 height 6
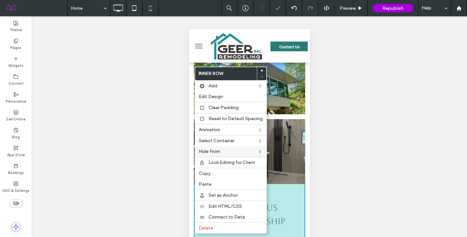
click at [309, 97] on div "Click To Paste Home Remodeling Contractor in [GEOGRAPHIC_DATA], [GEOGRAPHIC_DAT…" at bounding box center [249, 46] width 121 height 397
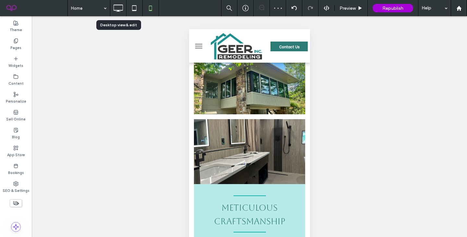
click at [121, 15] on div at bounding box center [118, 8] width 16 height 16
click at [116, 2] on icon at bounding box center [118, 8] width 13 height 13
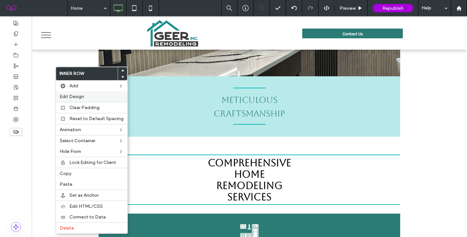
click at [102, 97] on label "Edit Design" at bounding box center [92, 97] width 64 height 6
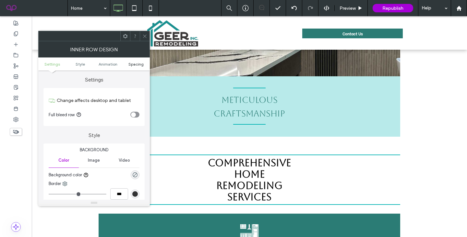
click at [132, 65] on span "Spacing" at bounding box center [136, 64] width 15 height 5
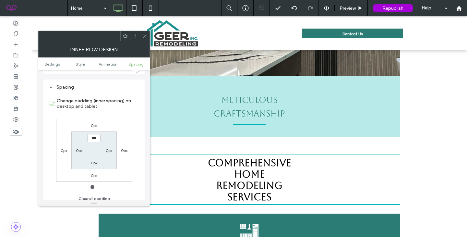
scroll to position [203, 0]
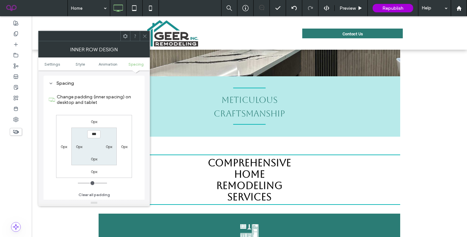
click at [95, 125] on div "0px 0px 0px 0px *** 0px 0px 0px" at bounding box center [94, 146] width 76 height 63
click at [95, 124] on label "0px" at bounding box center [94, 121] width 6 height 5
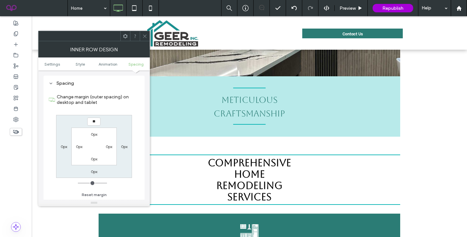
type input "**"
type input "****"
click at [146, 39] on span at bounding box center [145, 36] width 5 height 10
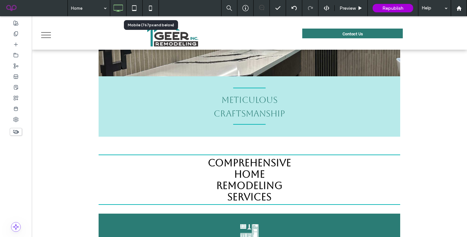
click at [152, 10] on use at bounding box center [150, 8] width 3 height 5
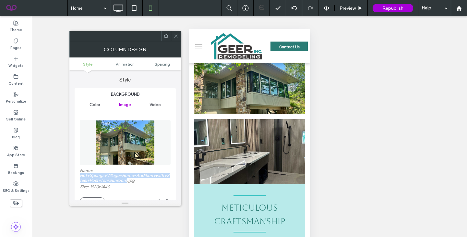
drag, startPoint x: 127, startPoint y: 181, endPoint x: 79, endPoint y: 177, distance: 47.9
click at [79, 177] on div "Background Color Image Video Name: Hot+Springs+Village+Home+Addition+with+Steel…" at bounding box center [125, 240] width 101 height 305
copy label "Hot+Springs+Village+Home+Addition+with+Steel+Post+for+Sunroom"
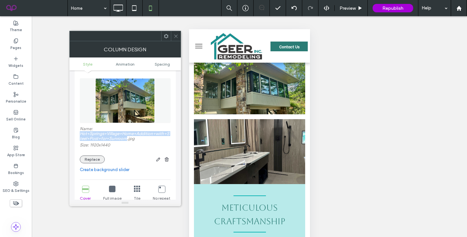
click at [94, 159] on button "Replace" at bounding box center [92, 160] width 25 height 8
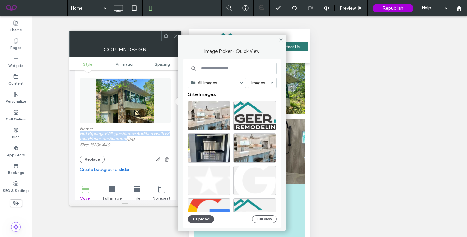
click at [203, 218] on button "Upload" at bounding box center [201, 219] width 27 height 8
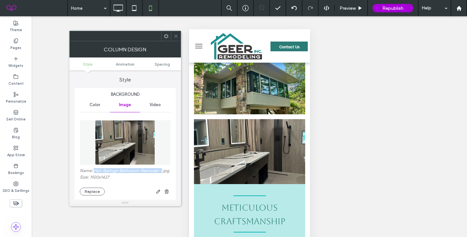
drag, startPoint x: 94, startPoint y: 171, endPoint x: 162, endPoint y: 172, distance: 68.5
click at [162, 172] on label "Name: Hot-Springs-Bathroom-Remodel-1.jpg" at bounding box center [125, 171] width 91 height 6
copy label "Hot-Springs-Bathroom-Remodel-1"
click at [91, 183] on div "Name: Hot-Springs-Bathroom-Remodel-1.jpg Size: 1920x1427 Replace" at bounding box center [125, 181] width 91 height 27
click at [91, 189] on button "Replace" at bounding box center [92, 192] width 25 height 8
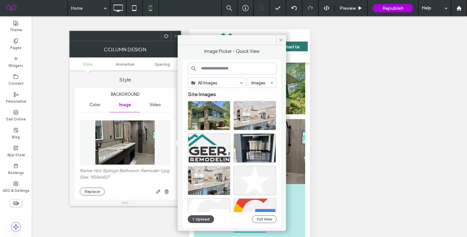
click at [203, 220] on button "Upload" at bounding box center [201, 219] width 27 height 8
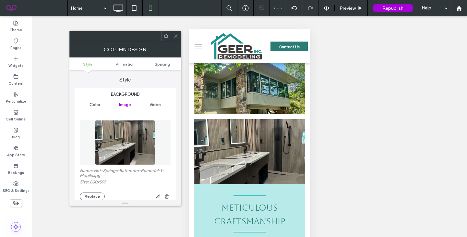
click at [175, 37] on icon at bounding box center [176, 36] width 5 height 5
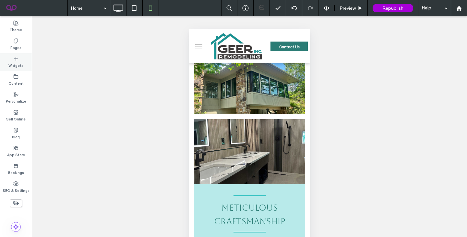
click at [18, 65] on label "Widgets" at bounding box center [15, 64] width 15 height 7
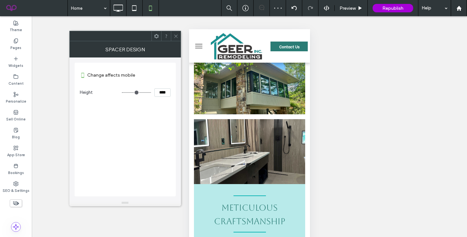
type input "***"
type input "*****"
type input "***"
type input "*****"
type input "***"
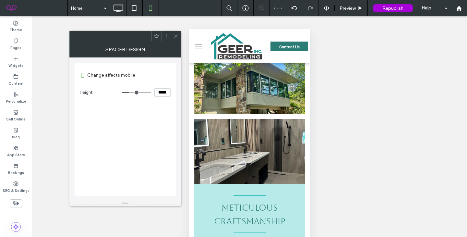
type input "*****"
type input "***"
type input "*****"
type input "***"
type input "*****"
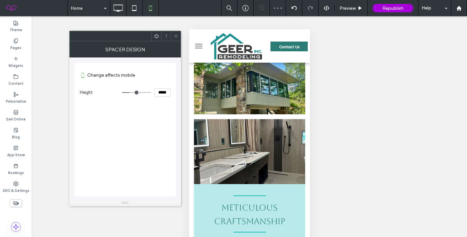
type input "***"
type input "*****"
type input "***"
type input "*****"
type input "***"
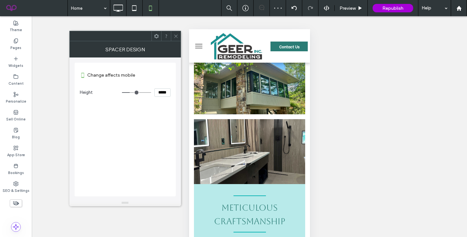
type input "*****"
type input "***"
type input "*****"
type input "***"
type input "*****"
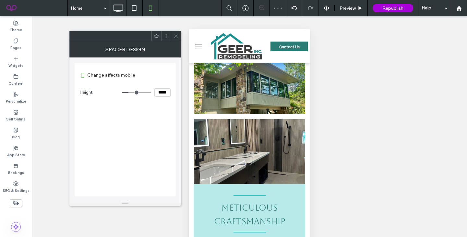
type input "***"
click at [130, 93] on input "range" at bounding box center [136, 92] width 29 height 1
click at [174, 33] on span at bounding box center [176, 36] width 5 height 10
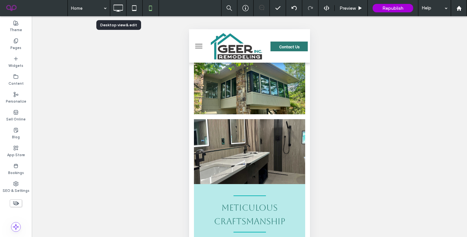
click at [118, 12] on icon at bounding box center [118, 8] width 13 height 13
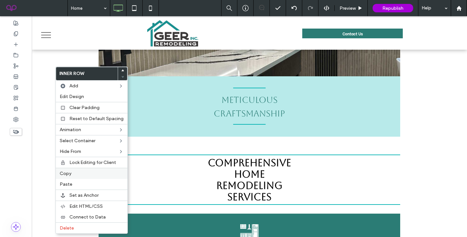
click at [76, 174] on label "Copy" at bounding box center [92, 174] width 64 height 6
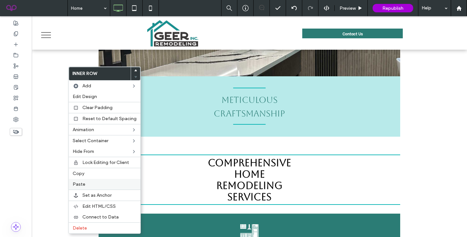
click at [86, 182] on label "Paste" at bounding box center [105, 184] width 64 height 6
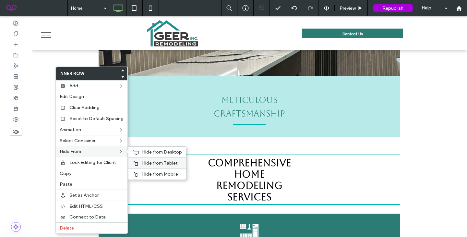
click at [156, 161] on span "Hide from Tablet" at bounding box center [160, 163] width 36 height 6
click at [156, 152] on span "Hide from Desktop" at bounding box center [162, 152] width 40 height 6
click at [145, 172] on span "Hide from Mobile" at bounding box center [160, 174] width 36 height 6
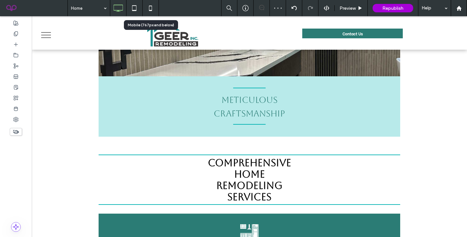
click at [149, 6] on icon at bounding box center [150, 8] width 13 height 13
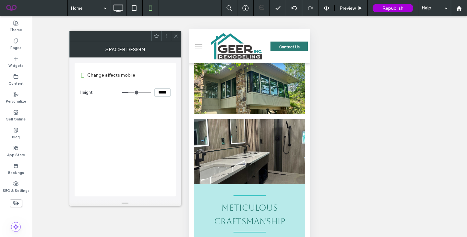
click at [174, 38] on icon at bounding box center [176, 36] width 5 height 5
